Goal: Information Seeking & Learning: Learn about a topic

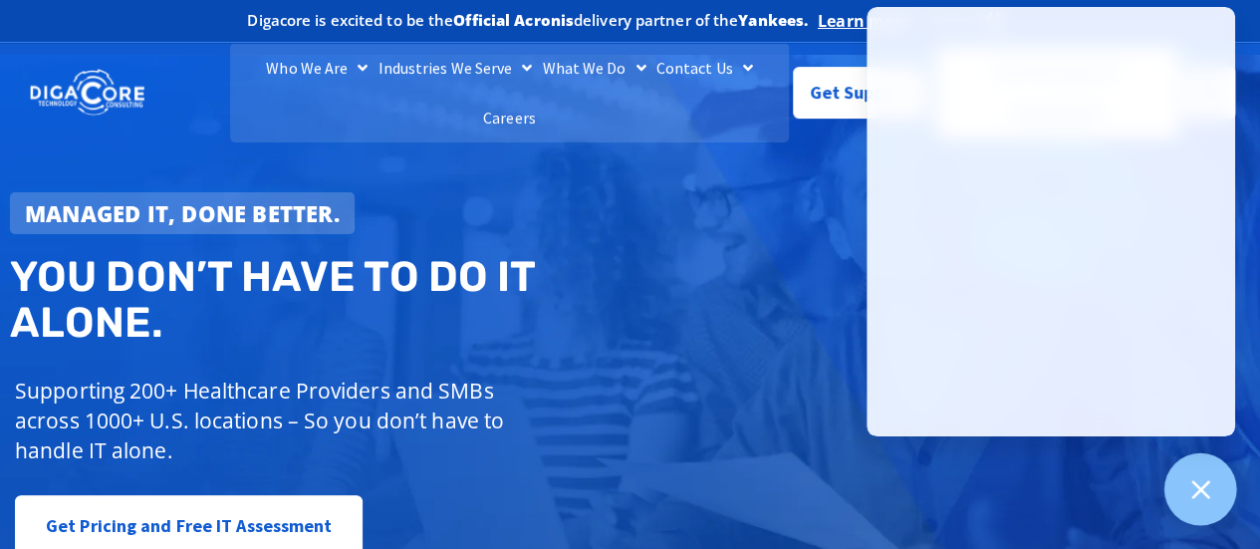
click at [1201, 495] on icon at bounding box center [1200, 489] width 26 height 26
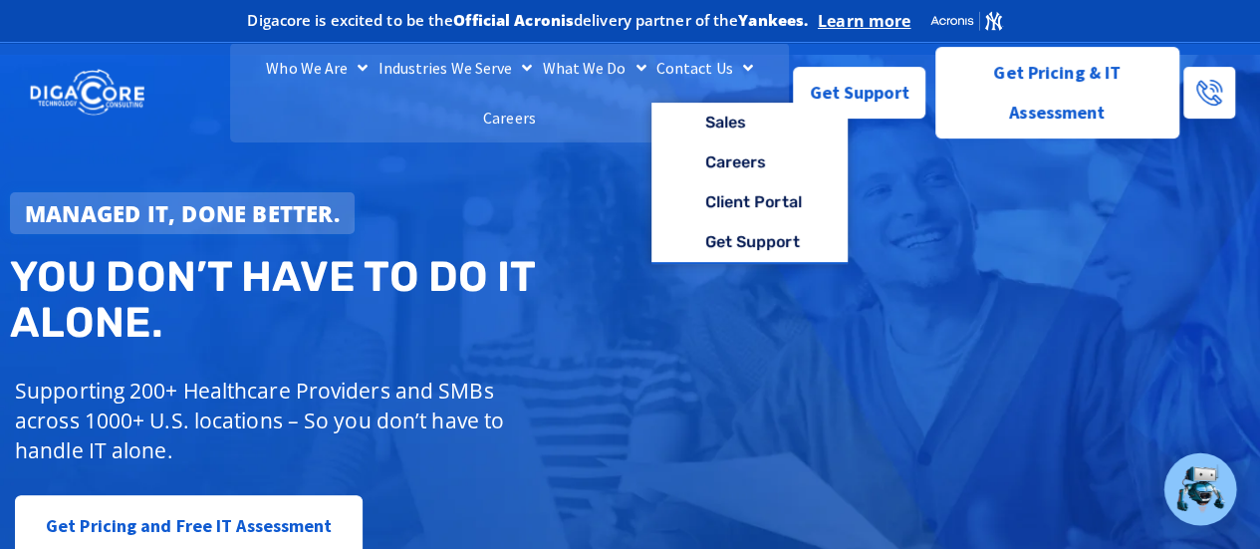
click at [733, 86] on span "Menu" at bounding box center [743, 68] width 20 height 36
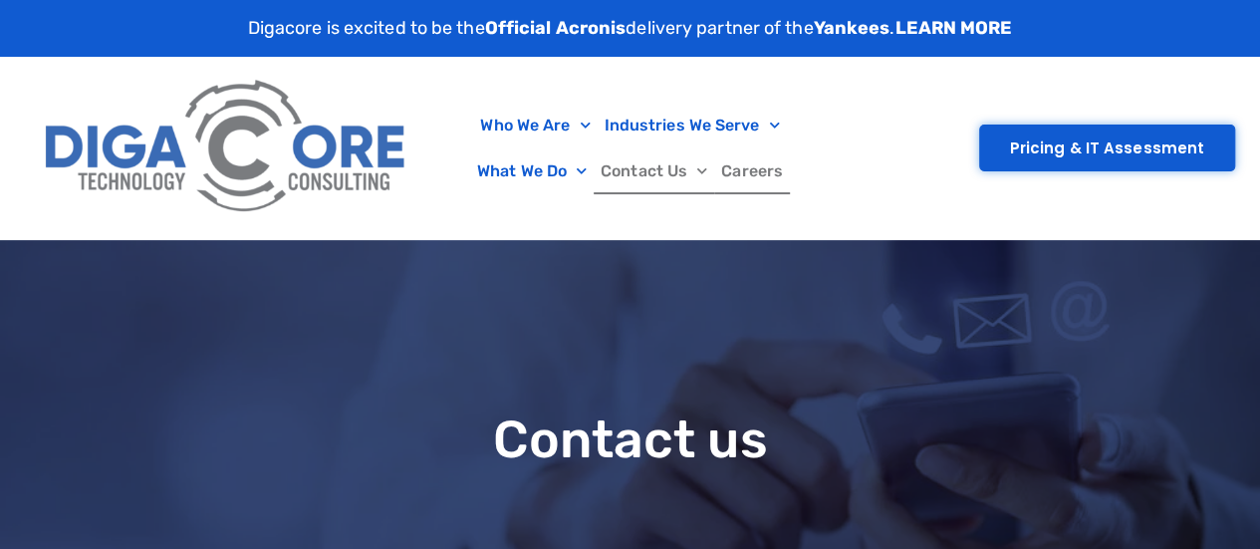
click at [743, 189] on link "Careers" at bounding box center [752, 171] width 76 height 46
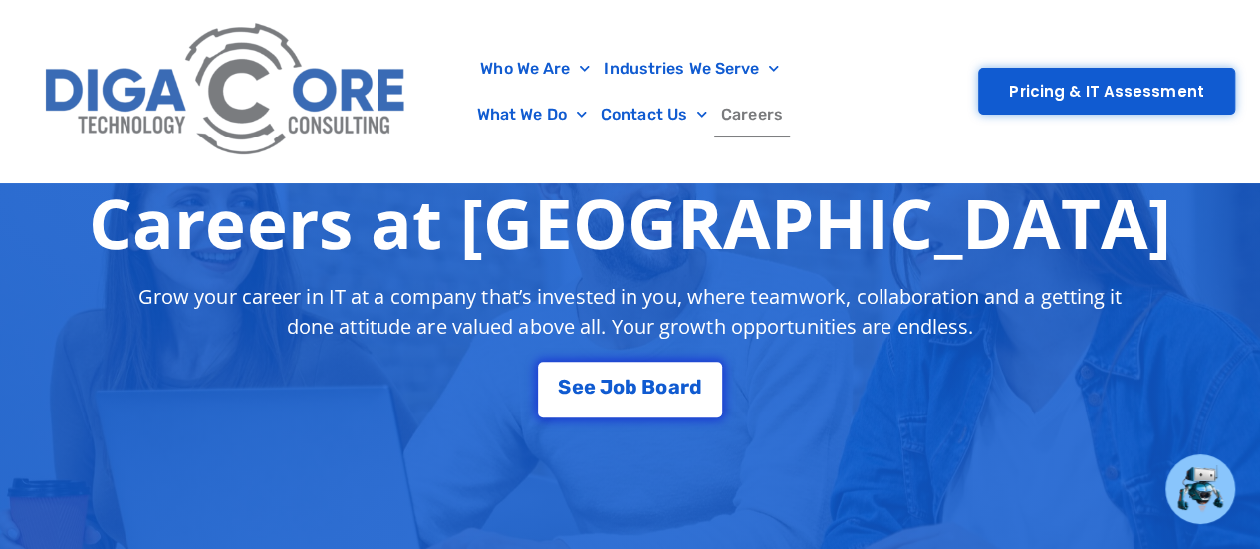
scroll to position [482, 0]
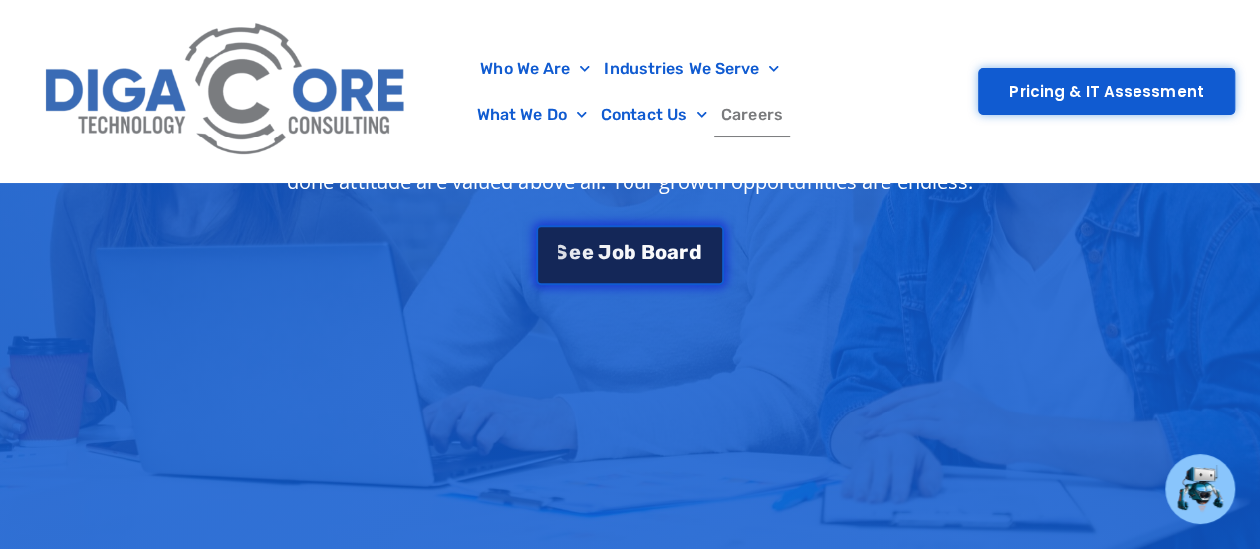
click at [590, 260] on div "S e e J [PERSON_NAME]" at bounding box center [629, 251] width 143 height 20
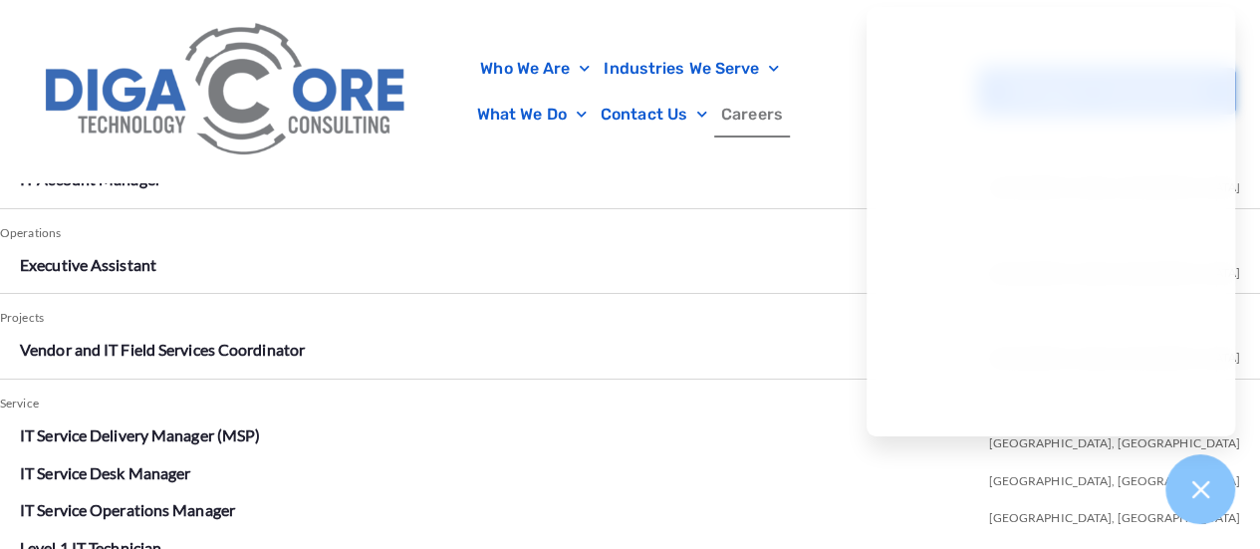
scroll to position [3513, 0]
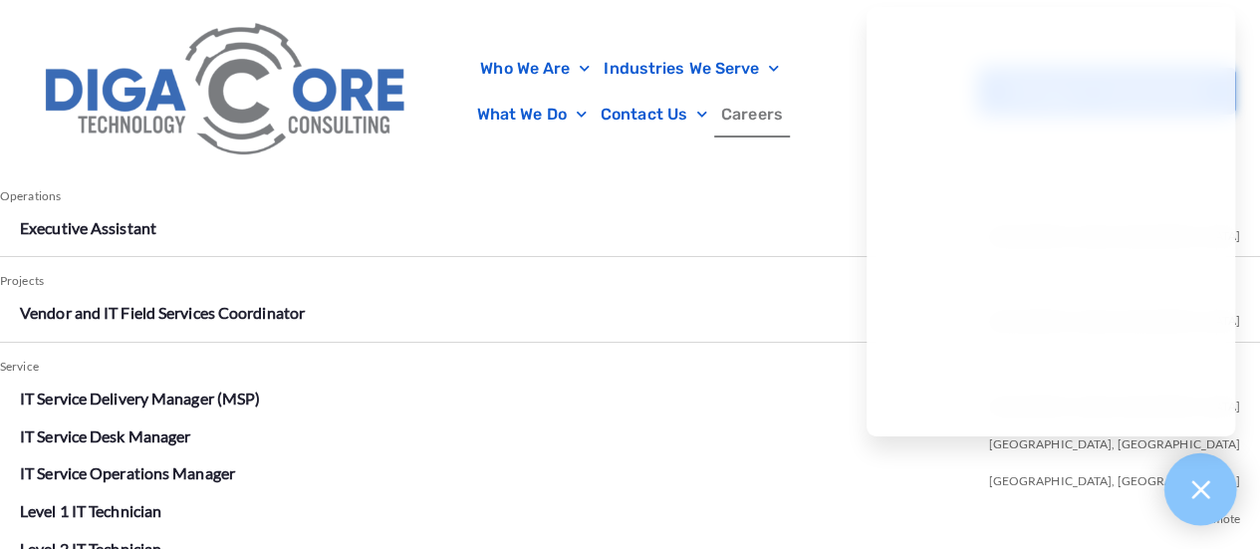
click at [1203, 476] on icon at bounding box center [1200, 489] width 26 height 26
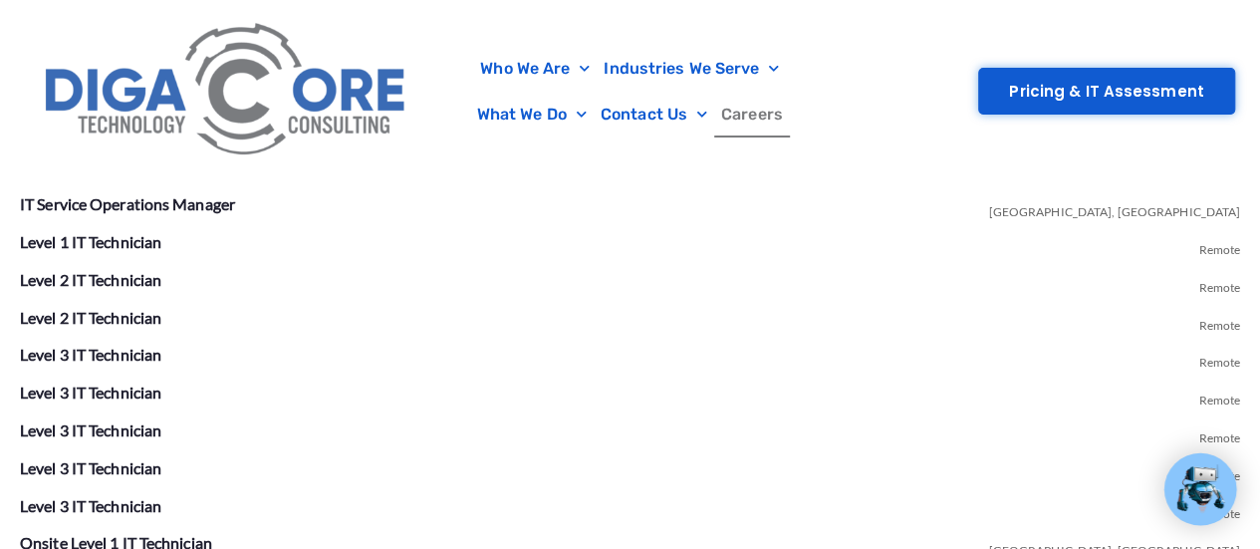
scroll to position [3813, 0]
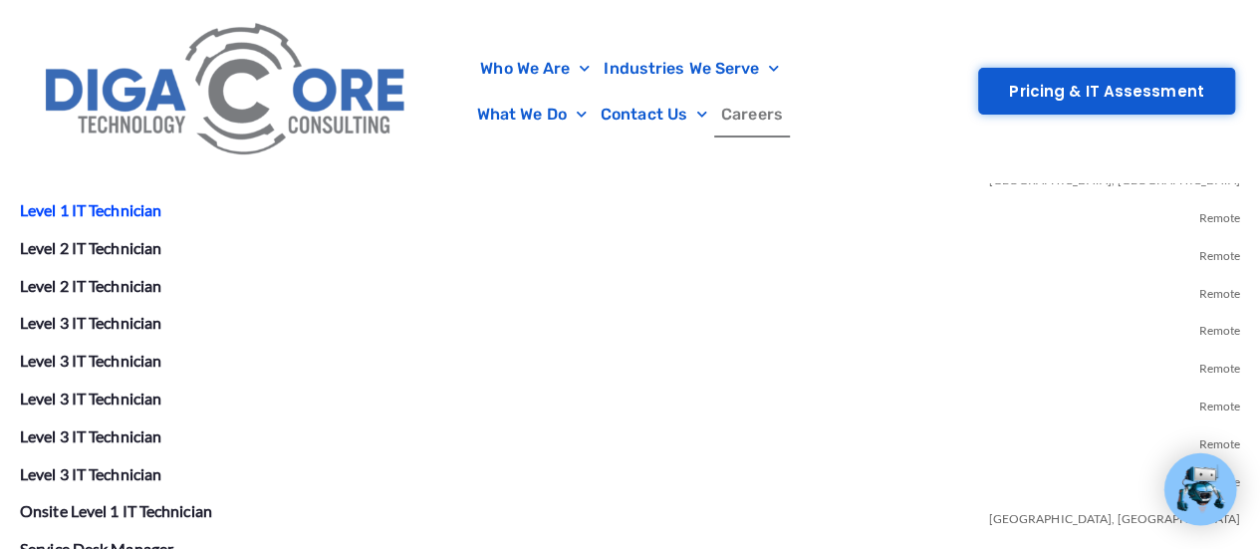
click at [83, 211] on link "Level 1 IT Technician" at bounding box center [90, 209] width 141 height 19
